Goal: Task Accomplishment & Management: Use online tool/utility

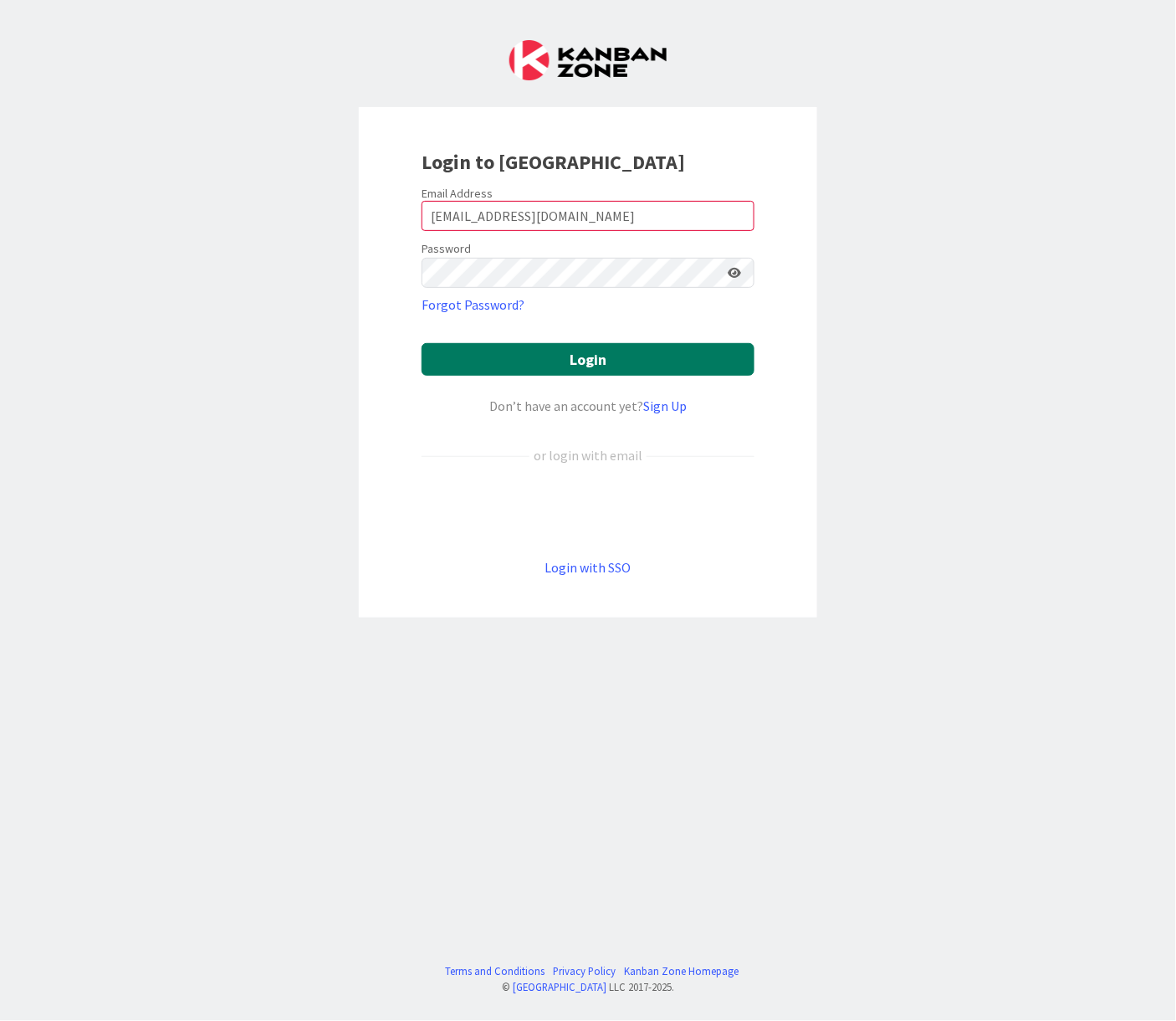
click at [571, 370] on button "Login" at bounding box center [587, 359] width 333 height 32
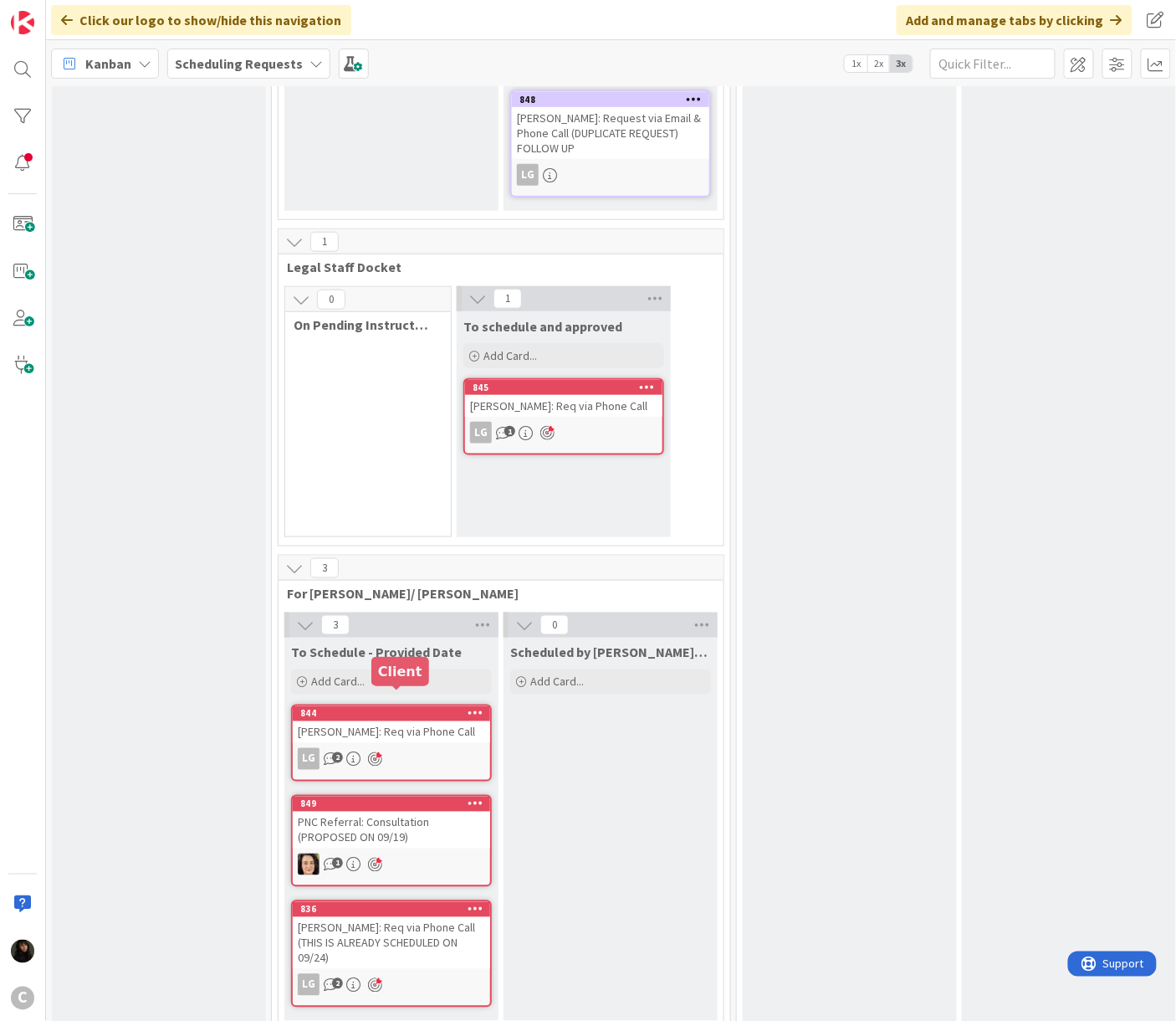
scroll to position [323, 0]
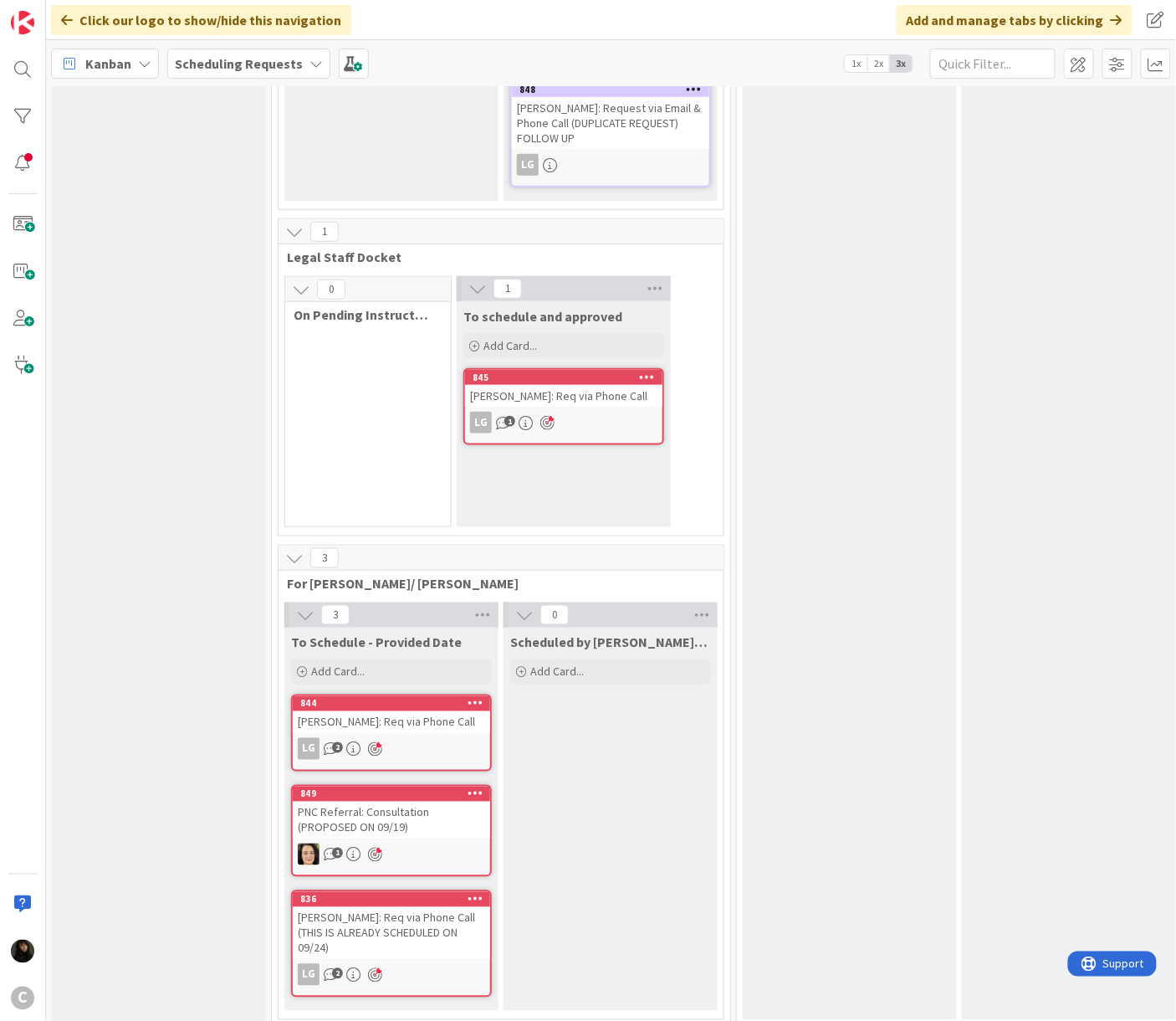
click at [355, 907] on div "[PERSON_NAME]: Req via Phone Call (THIS IS ALREADY SCHEDULED ON 09/24)" at bounding box center [391, 932] width 197 height 51
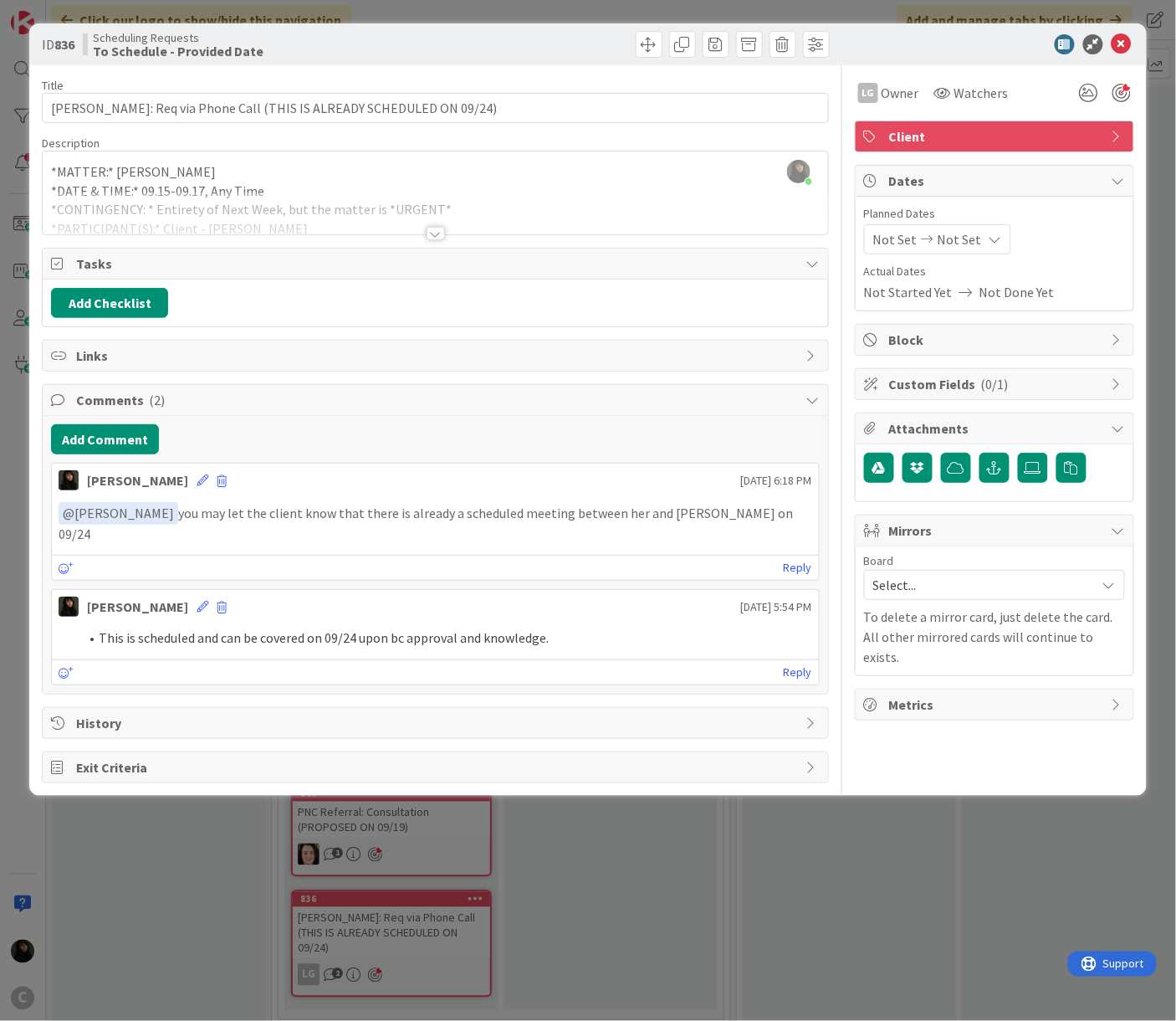
click at [748, 860] on div "ID 836 Scheduling Requests To Schedule - Provided Date Title 63 / 128 TORRES: R…" at bounding box center [588, 510] width 1176 height 1021
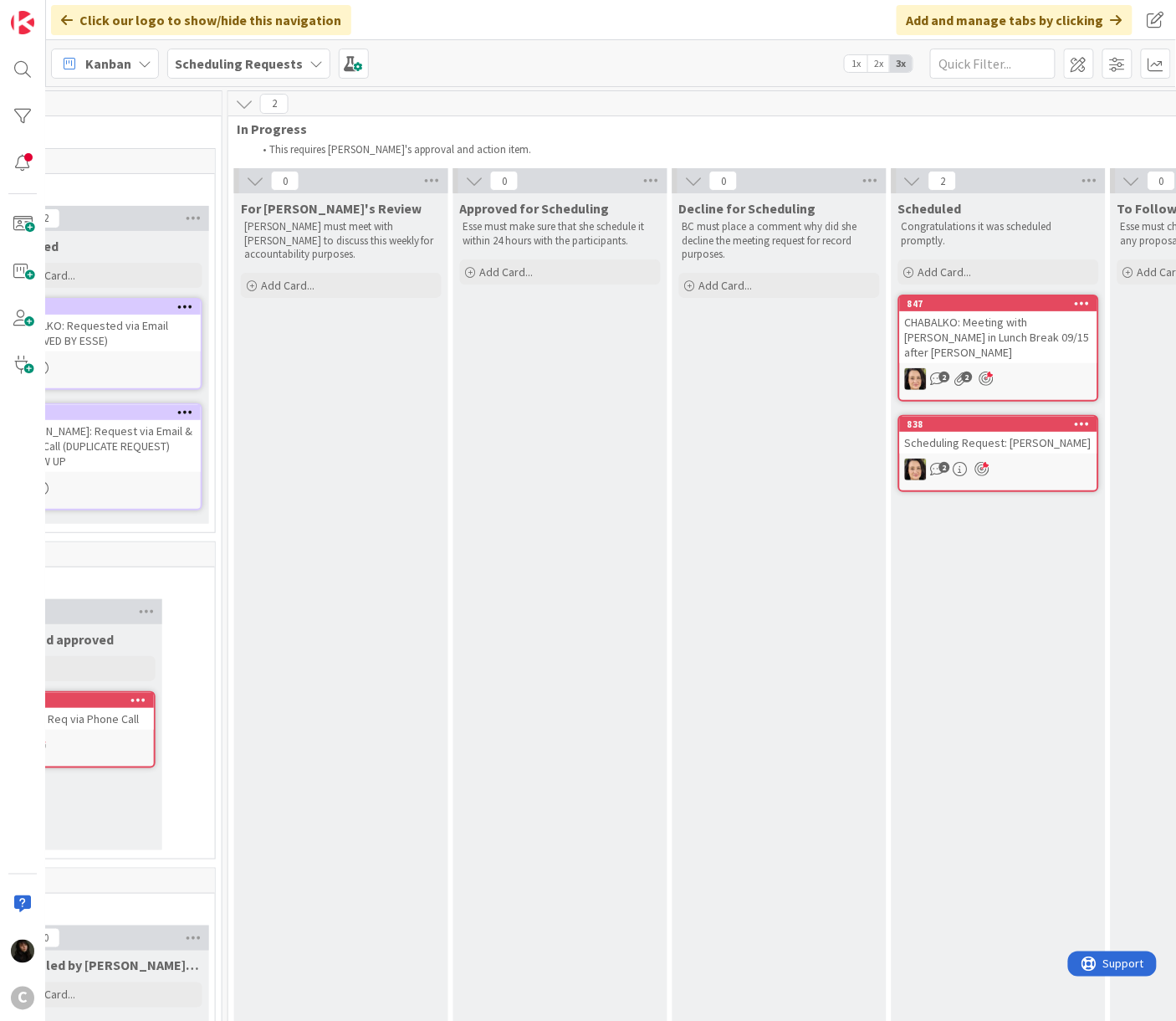
scroll to position [0, 540]
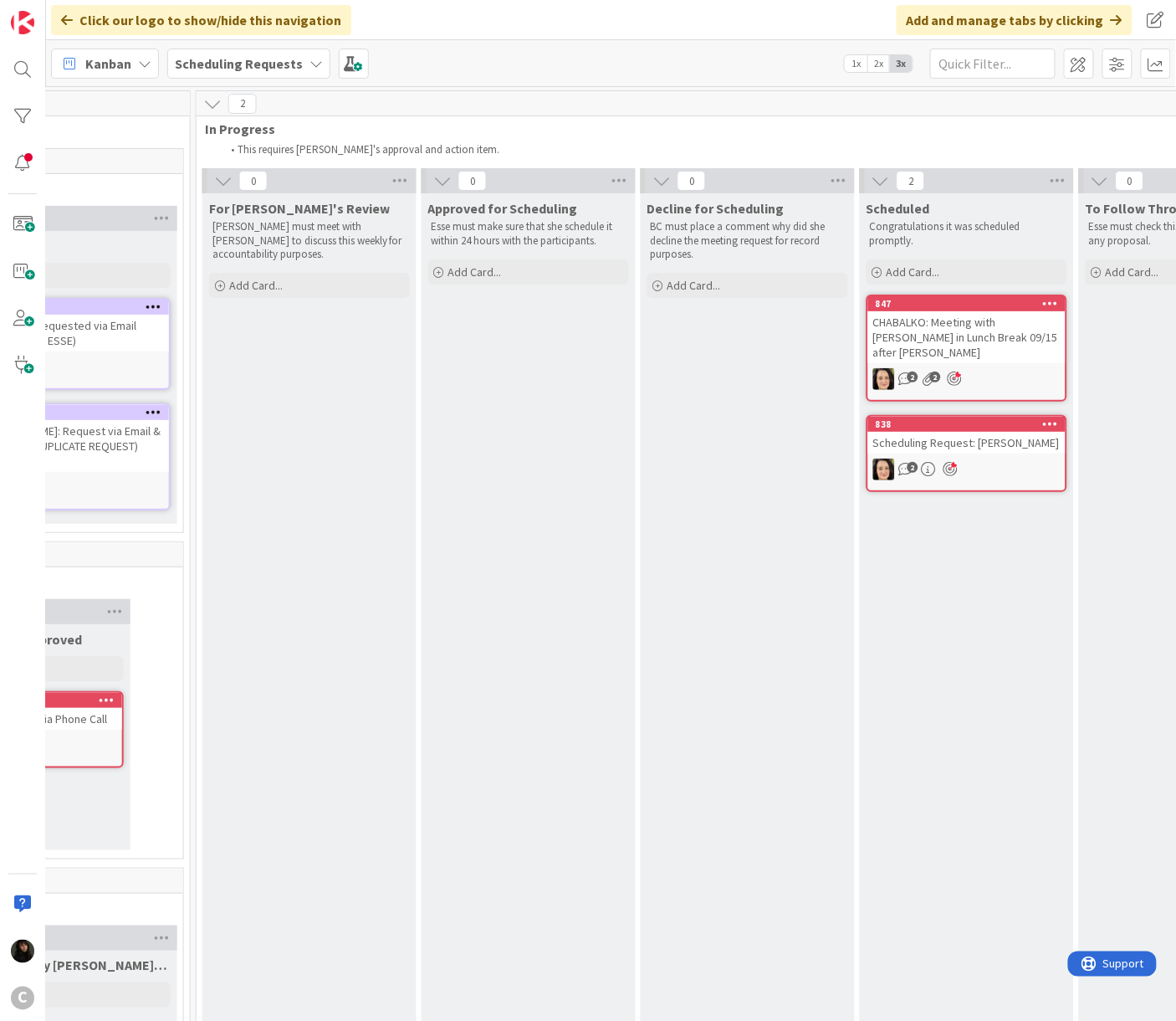
click at [395, 636] on div "For [PERSON_NAME]'s Review [PERSON_NAME] must meet with [PERSON_NAME] to discus…" at bounding box center [309, 768] width 214 height 1150
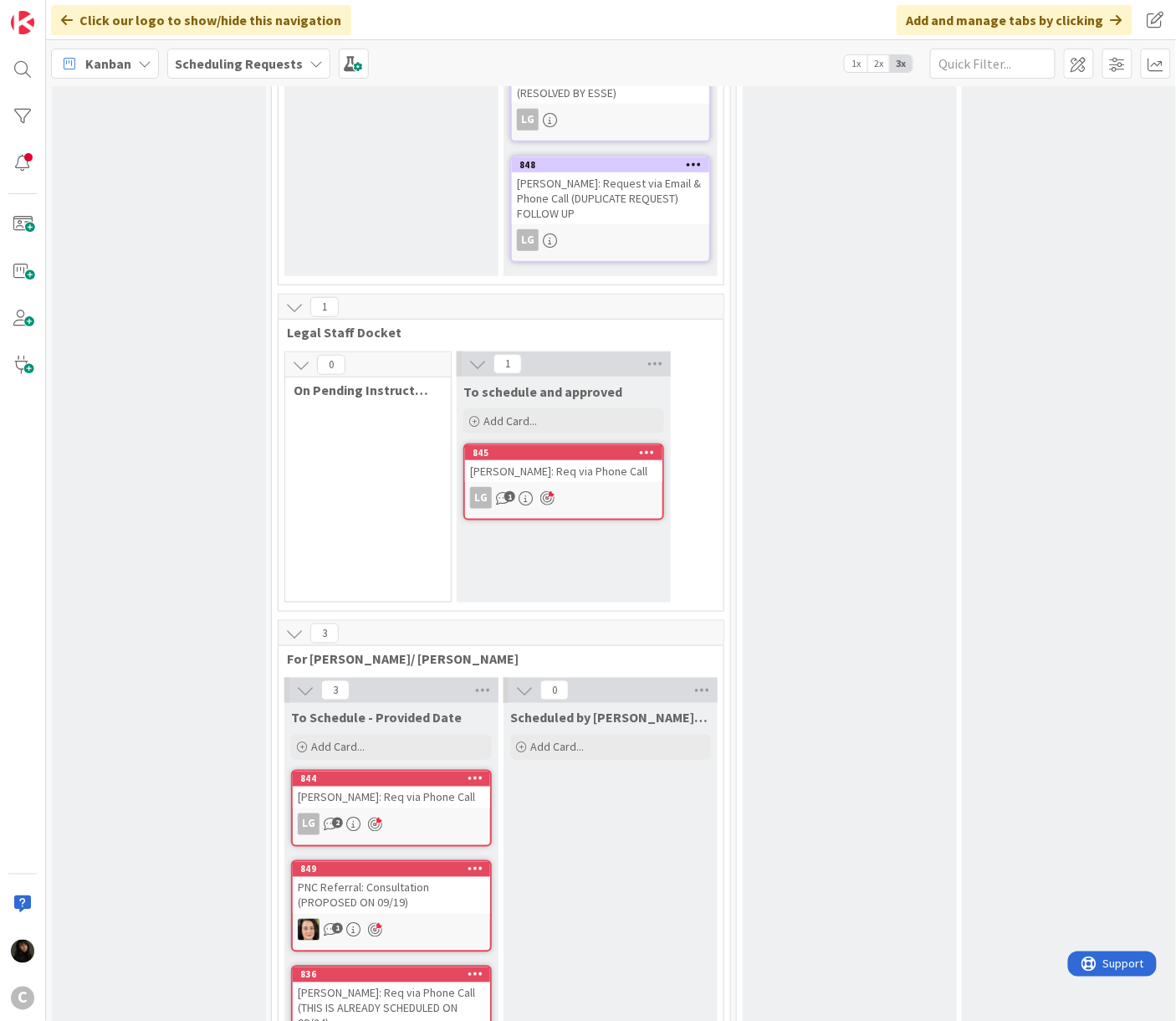
scroll to position [323, 0]
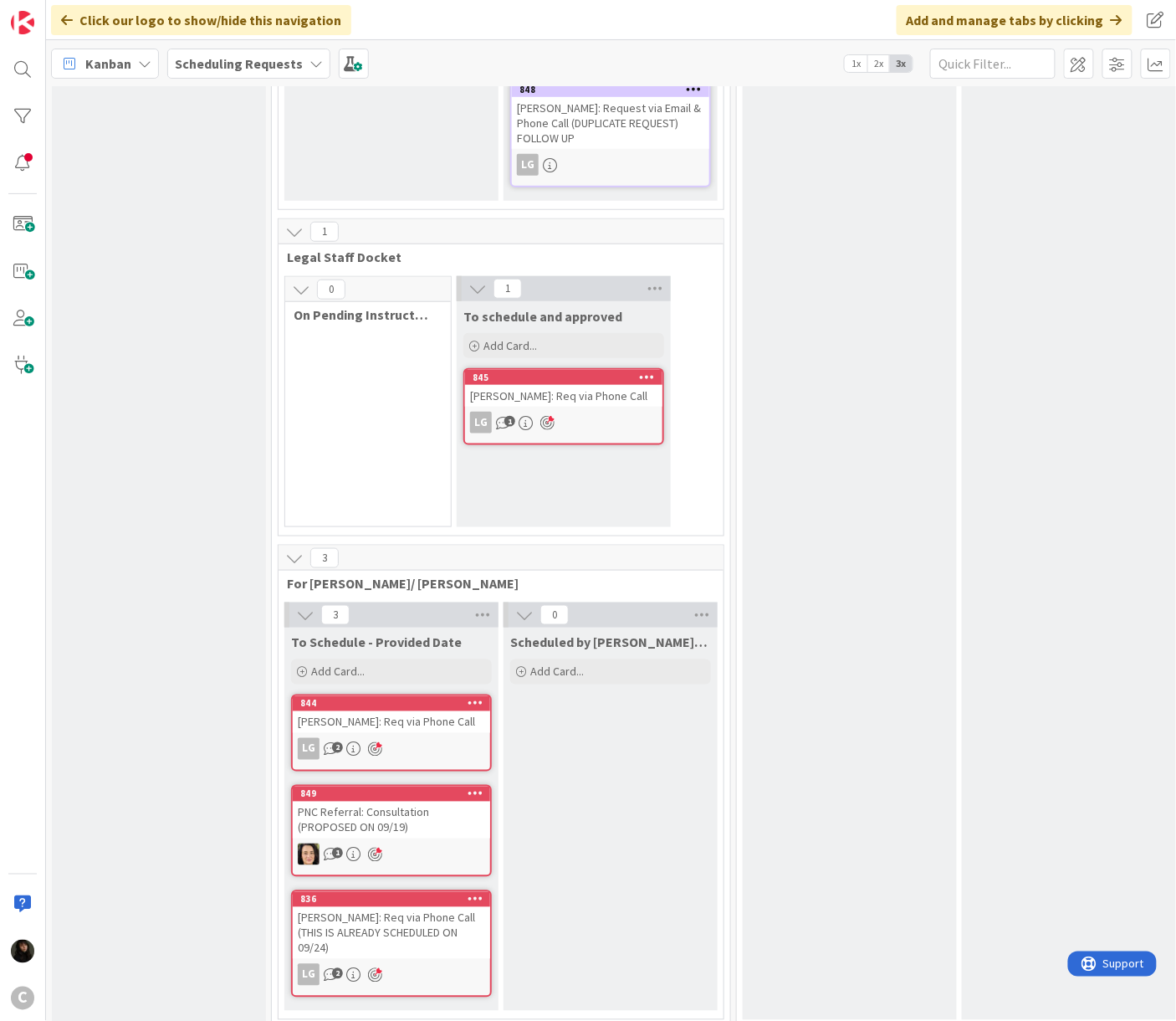
click at [435, 807] on div "PNC Referral: Consultation (PROPOSED ON 09/19)" at bounding box center [391, 820] width 197 height 37
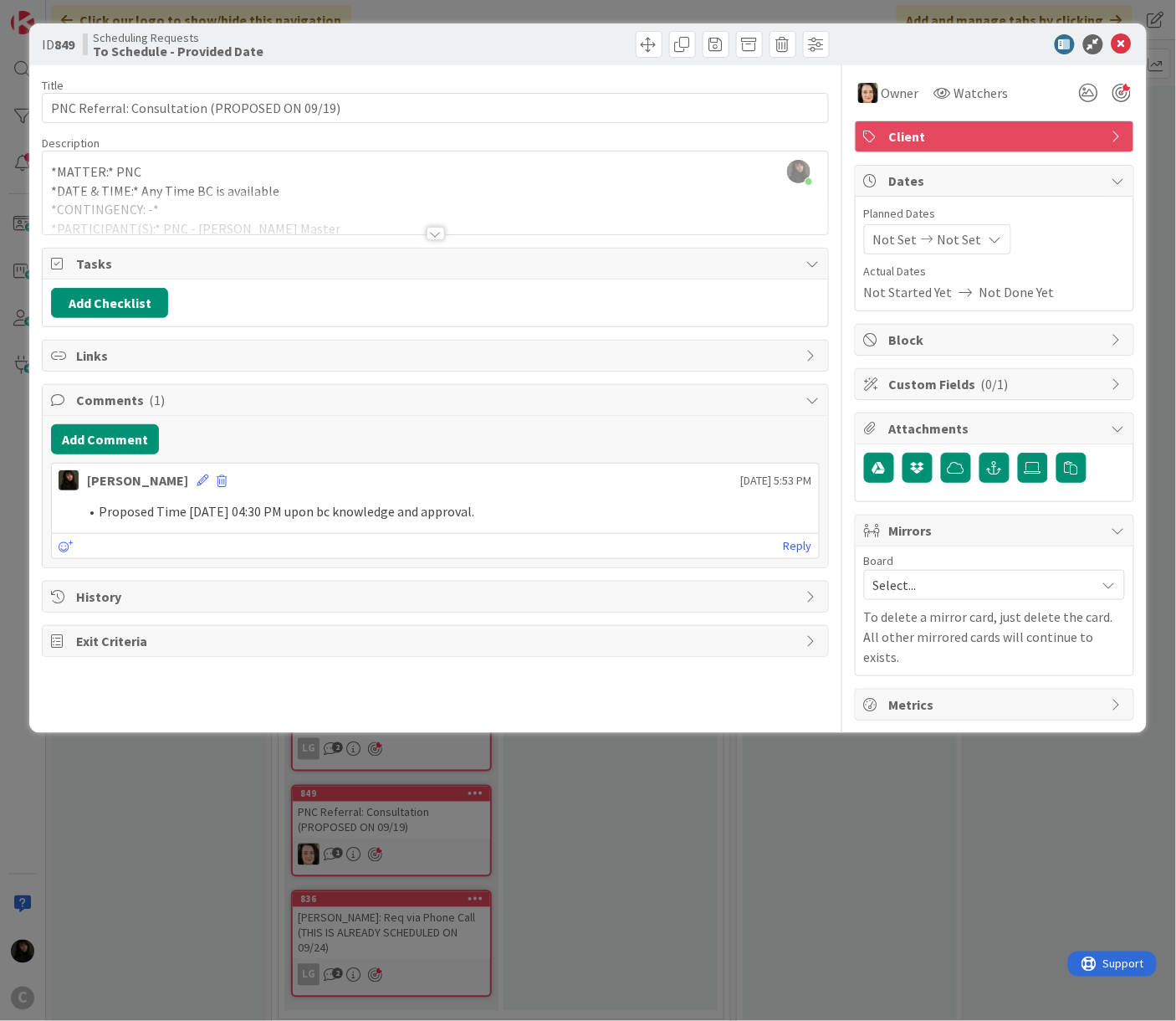
click at [64, 271] on icon at bounding box center [60, 263] width 17 height 13
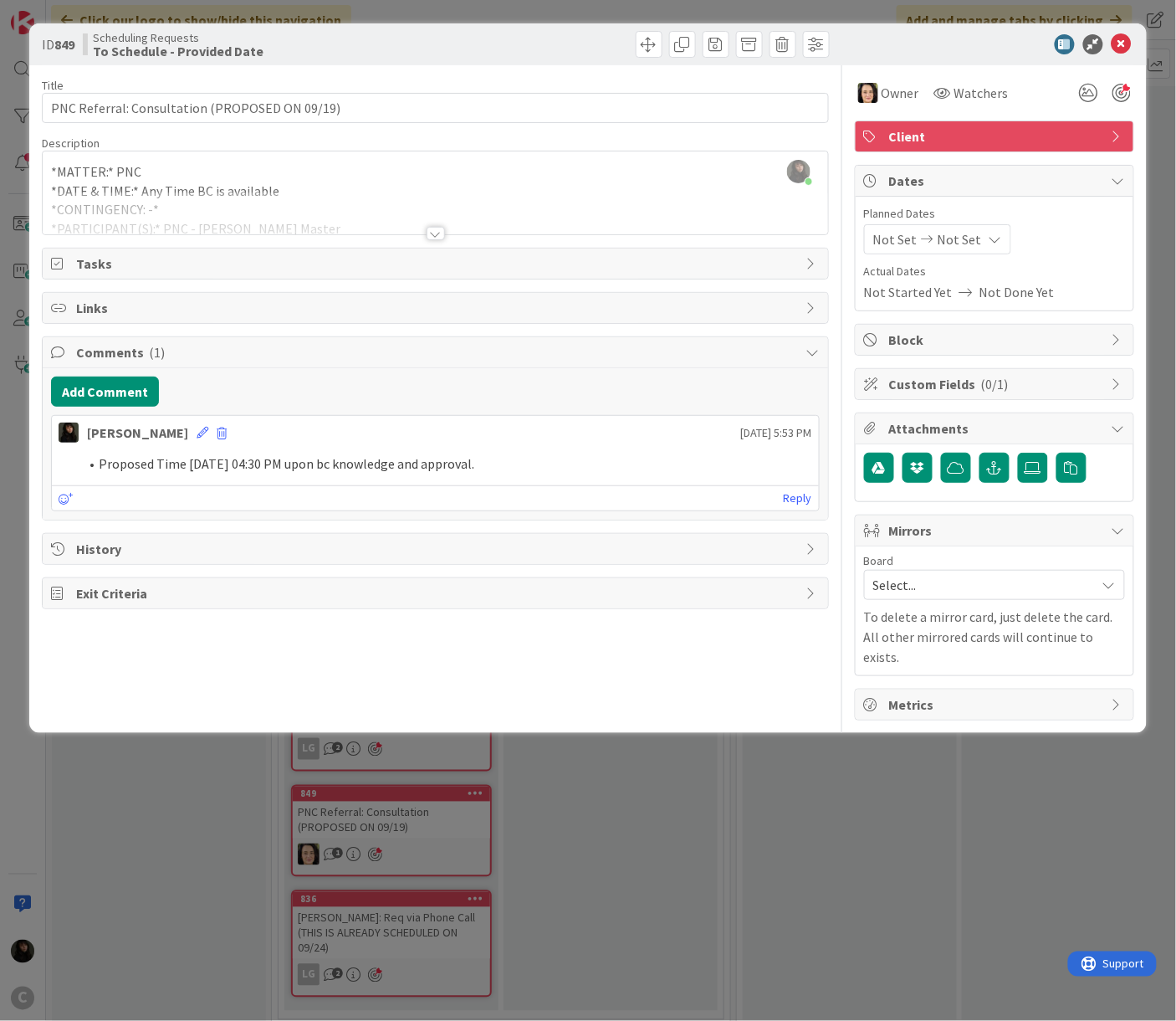
click at [680, 898] on div "ID 849 Scheduling Requests To Schedule - Provided Date Title 46 / 128 PNC Refer…" at bounding box center [588, 510] width 1176 height 1021
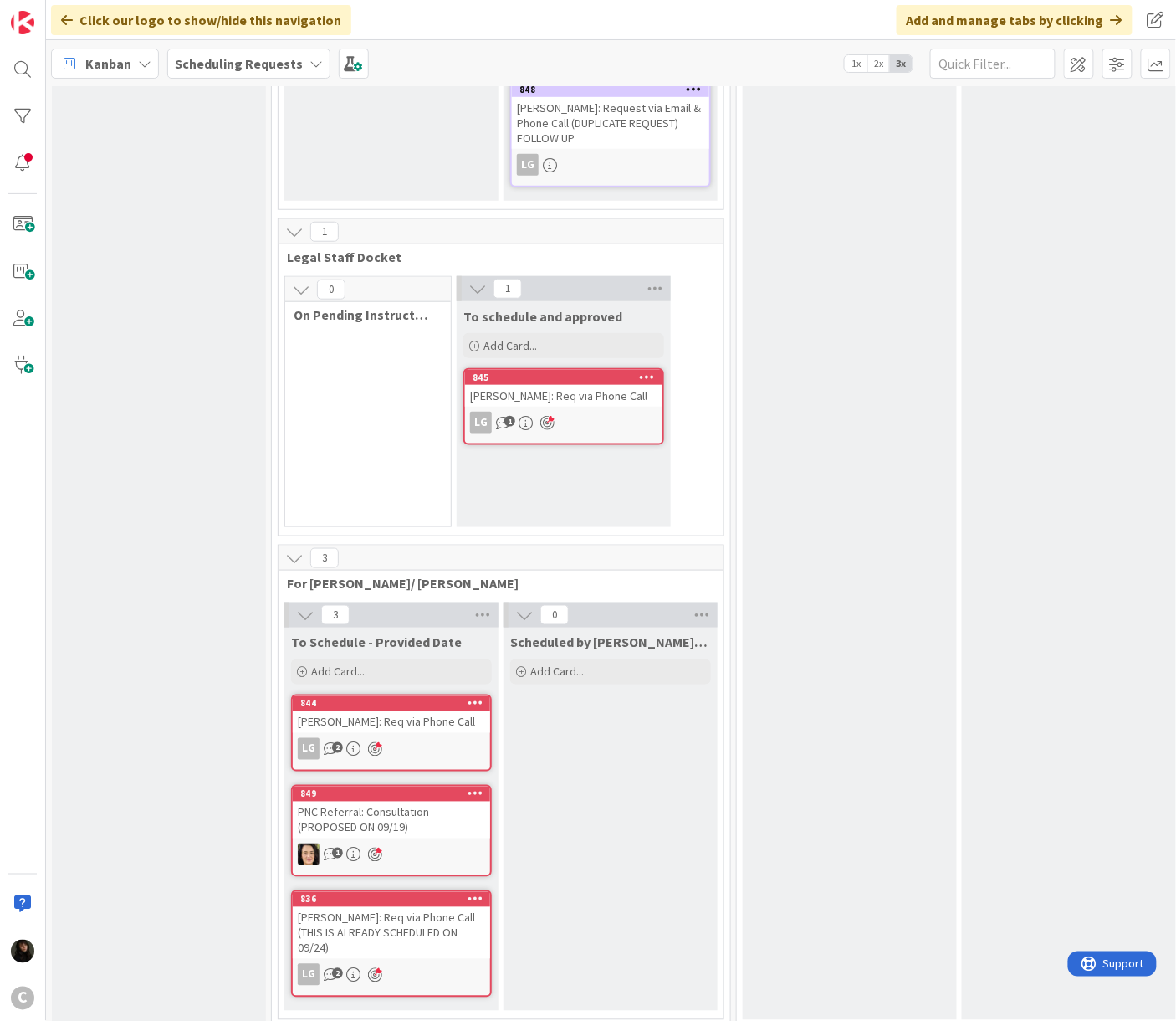
click at [426, 814] on div "PNC Referral: Consultation (PROPOSED ON 09/19)" at bounding box center [391, 820] width 197 height 37
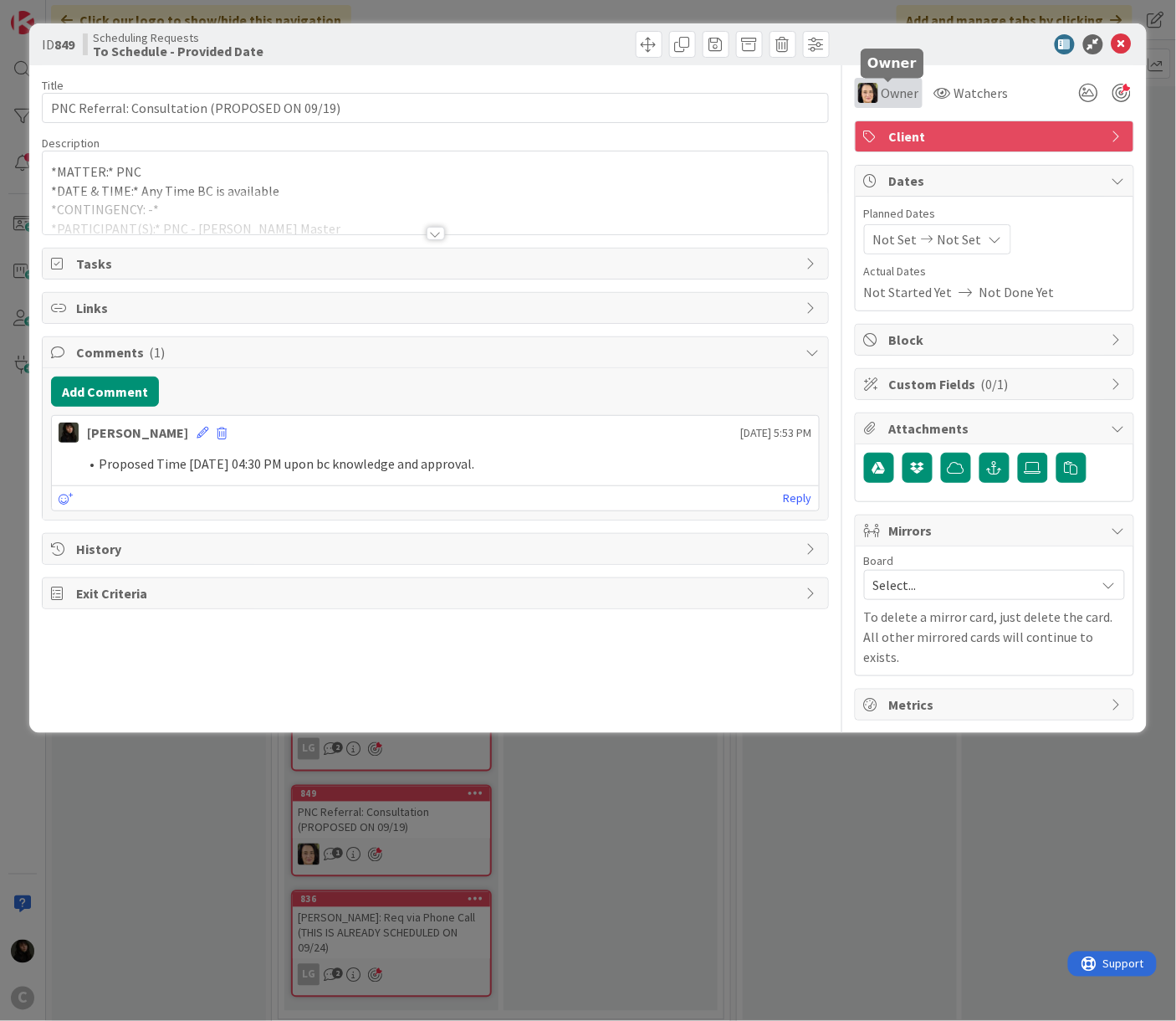
click at [910, 88] on span "Owner" at bounding box center [900, 92] width 37 height 20
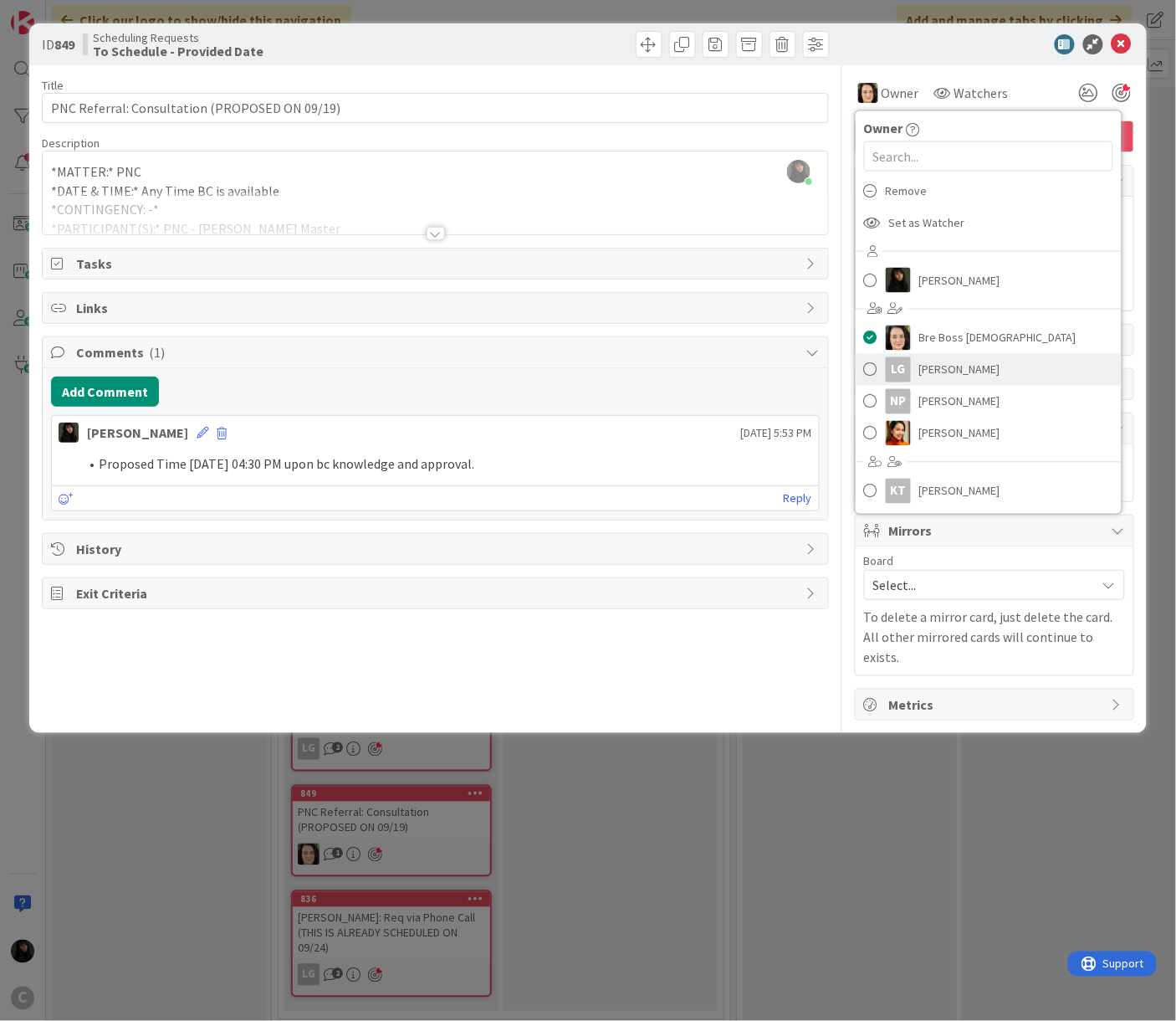
click at [910, 363] on div "LG" at bounding box center [899, 370] width 25 height 25
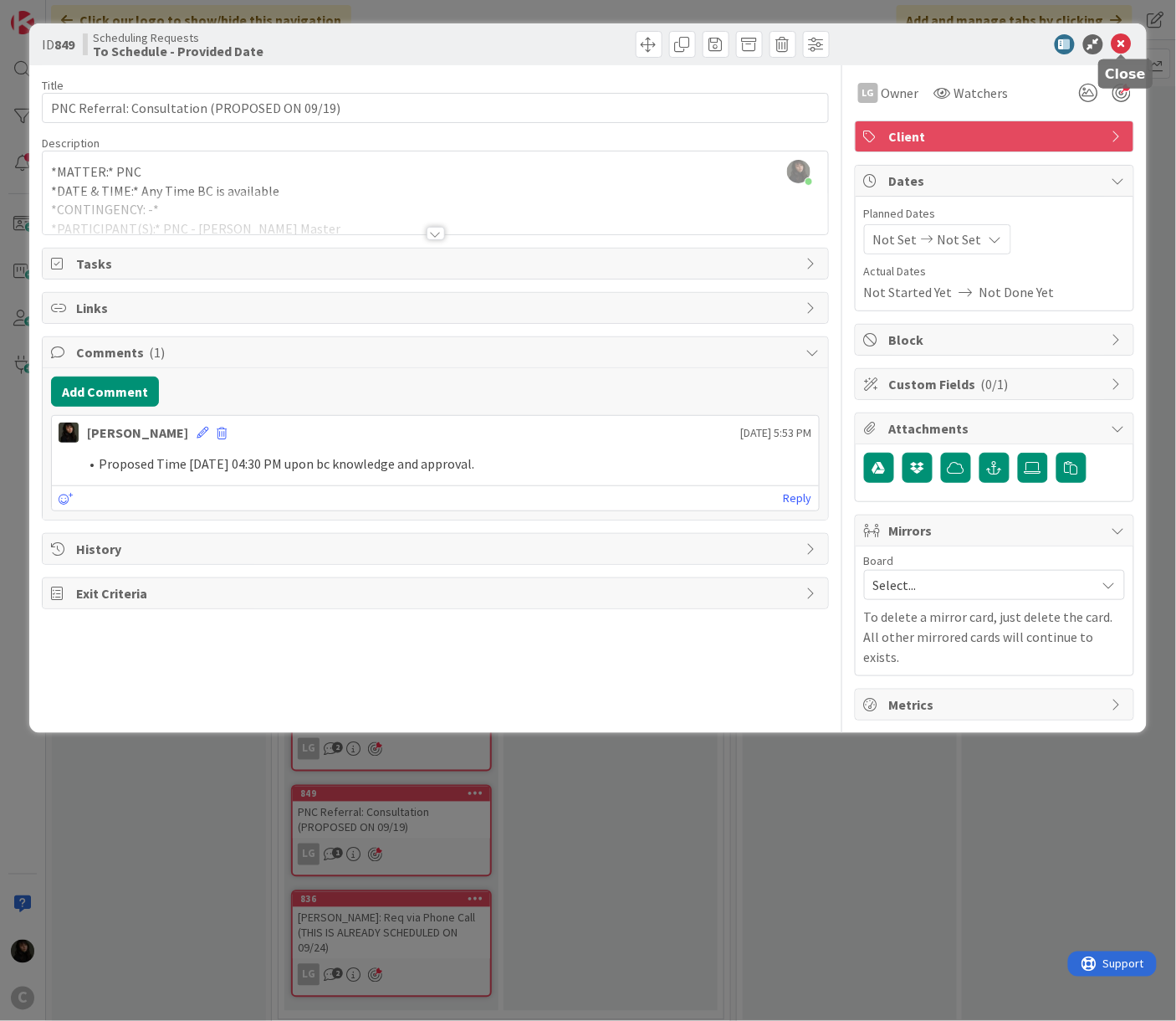
click at [1127, 48] on icon at bounding box center [1122, 44] width 20 height 20
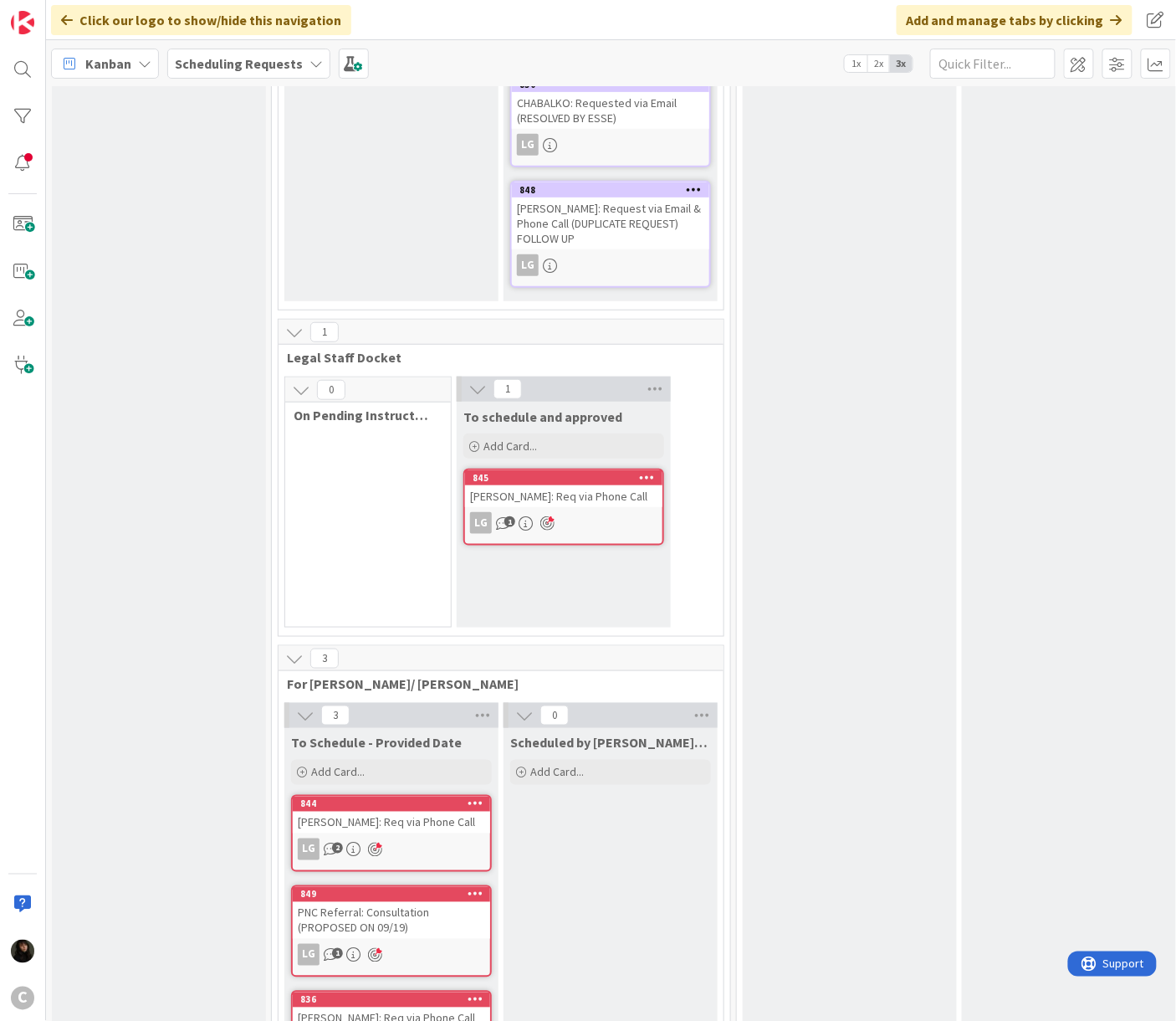
scroll to position [323, 0]
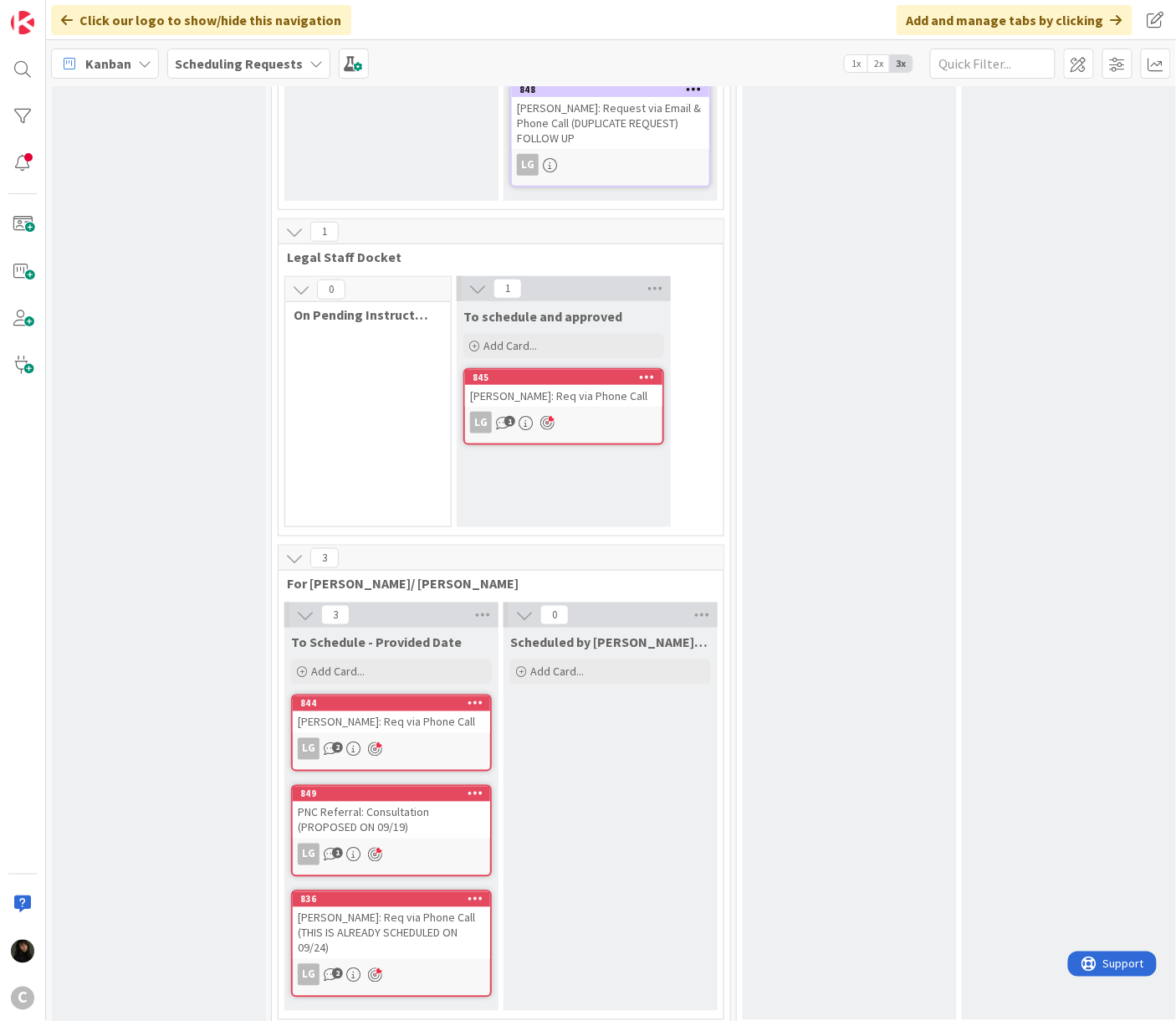
drag, startPoint x: 891, startPoint y: 766, endPoint x: 831, endPoint y: 790, distance: 64.6
click at [891, 766] on div "For [PERSON_NAME]'s Review [PERSON_NAME] must meet with [PERSON_NAME] to discus…" at bounding box center [849, 445] width 214 height 1150
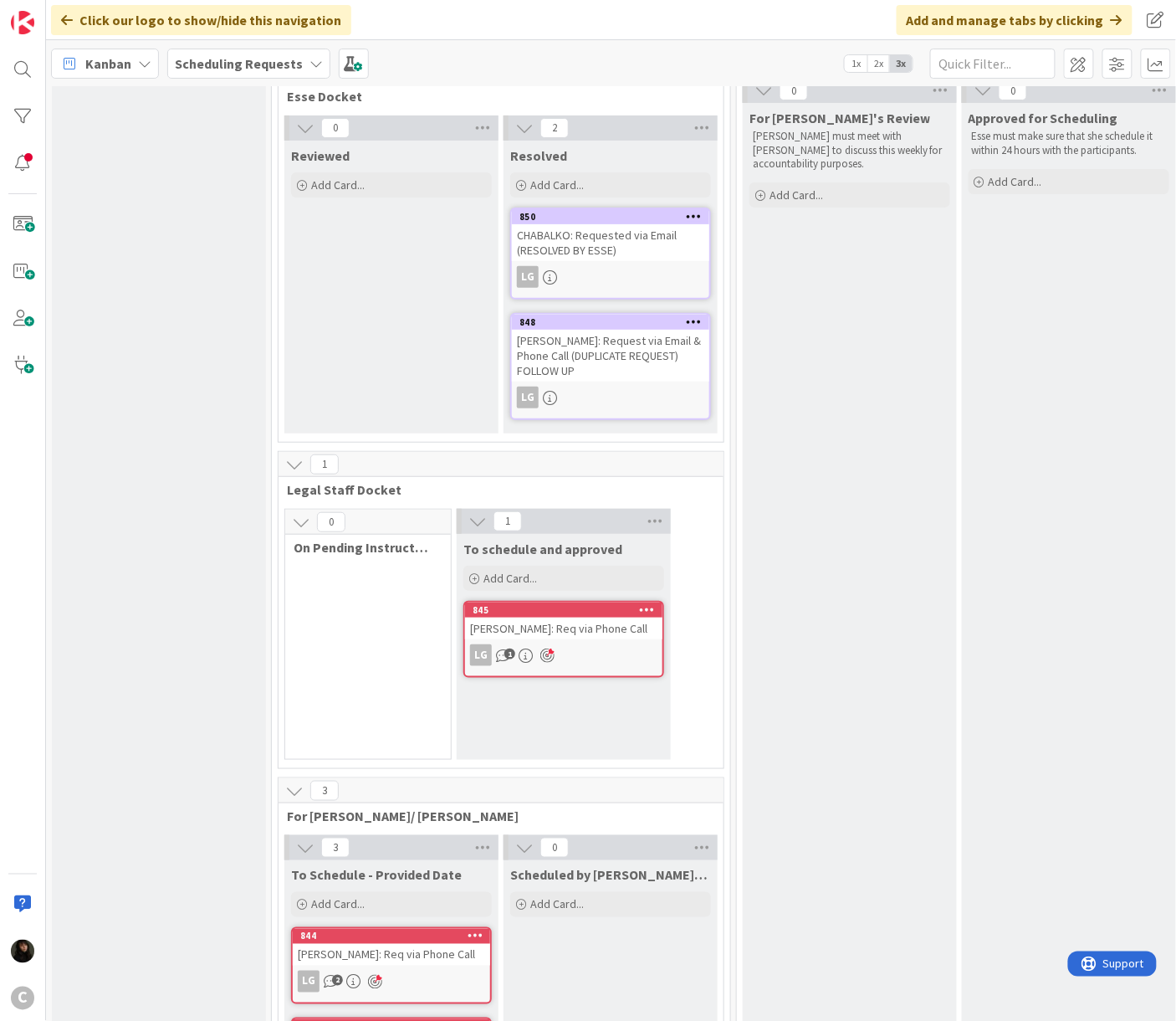
scroll to position [0, 0]
